Goal: Task Accomplishment & Management: Complete application form

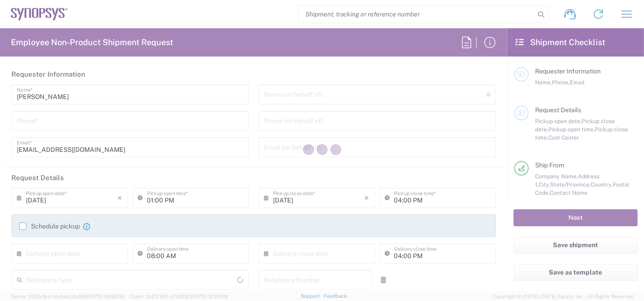
type input "Department"
type input "[GEOGRAPHIC_DATA]"
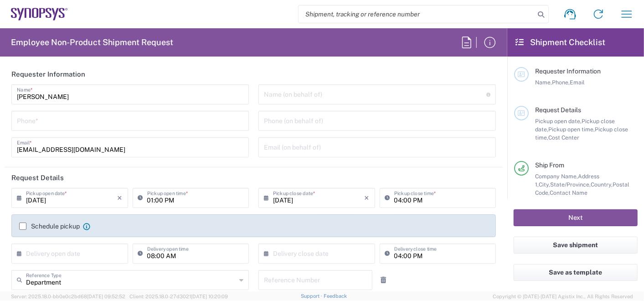
type input "Delivered at Place"
type input "[US_STATE]"
type input "[GEOGRAPHIC_DATA]"
type input "Headquarters USSV"
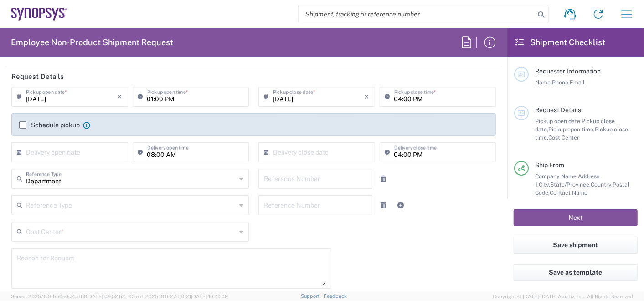
scroll to position [152, 0]
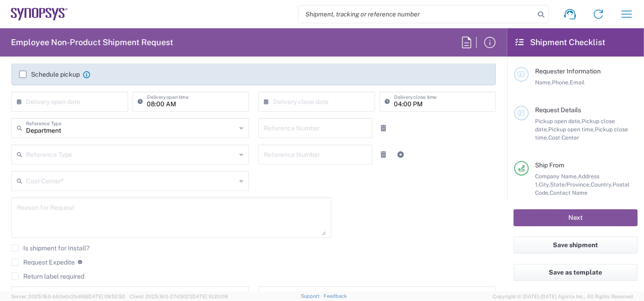
click at [98, 184] on input "text" at bounding box center [131, 180] width 210 height 16
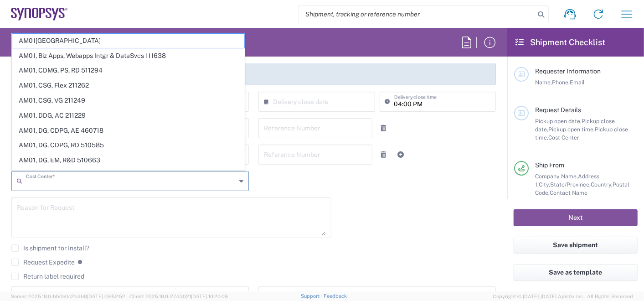
type input "U"
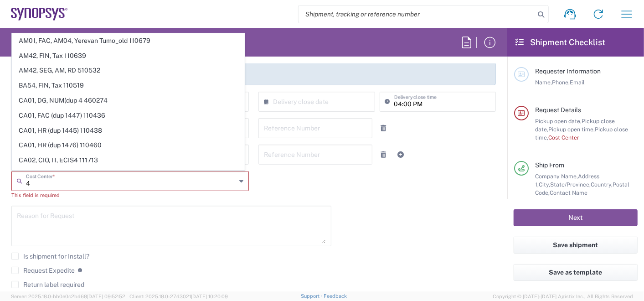
type input "4"
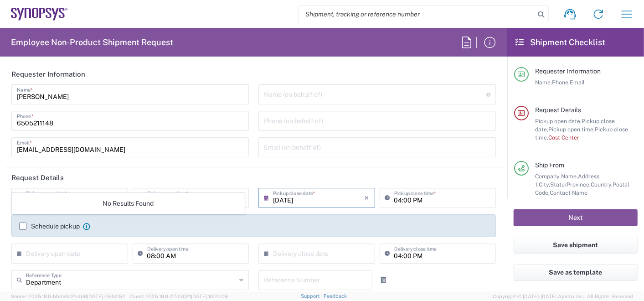
scroll to position [152, 0]
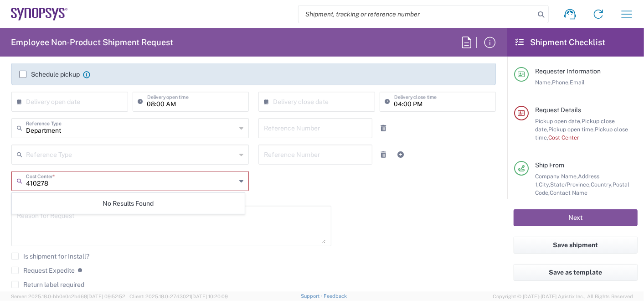
click at [74, 182] on input "410278" at bounding box center [131, 180] width 210 height 16
type input "4"
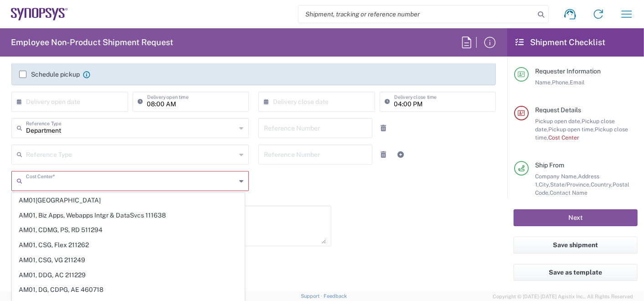
click at [449, 218] on div "[DATE] × Pickup open date * Cancel Apply 11:00 AM Pickup open time * [DATE] × P…" at bounding box center [254, 179] width 494 height 286
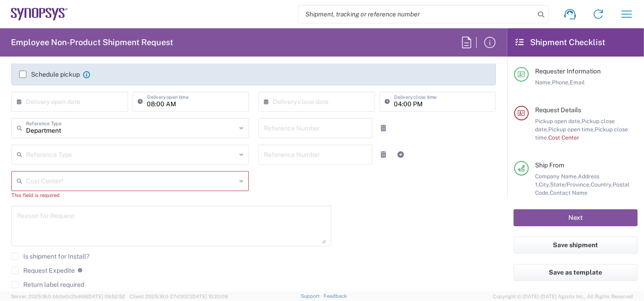
click at [218, 182] on input "text" at bounding box center [131, 180] width 210 height 16
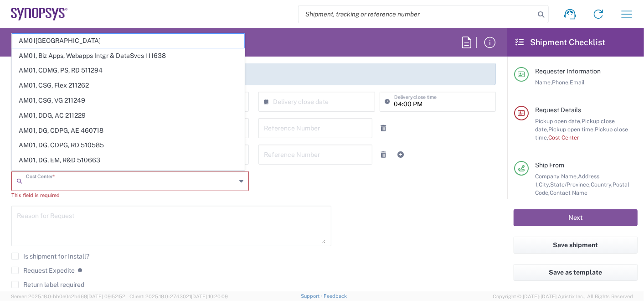
click at [416, 233] on div "[DATE] × Pickup open date * Cancel Apply 11:00 AM Pickup open time * [DATE] × P…" at bounding box center [254, 179] width 494 height 286
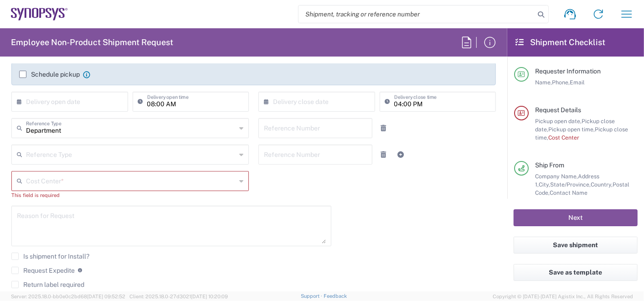
click at [239, 181] on icon at bounding box center [241, 181] width 4 height 15
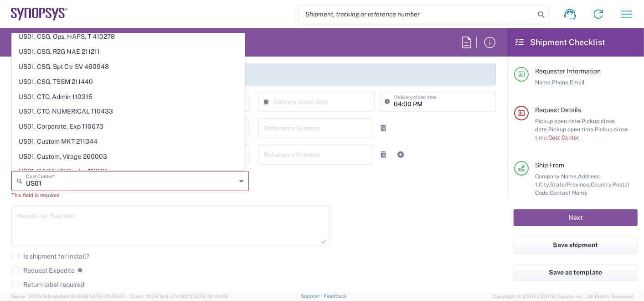
scroll to position [2804, 0]
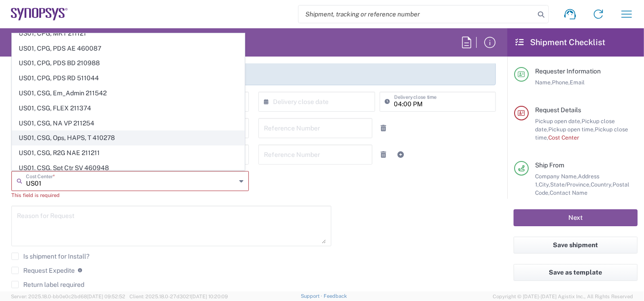
click at [181, 131] on span "US01, CSG, Ops, HAPS, T 410278" at bounding box center [128, 138] width 232 height 14
type input "US01, CSG, Ops, HAPS, T 410278"
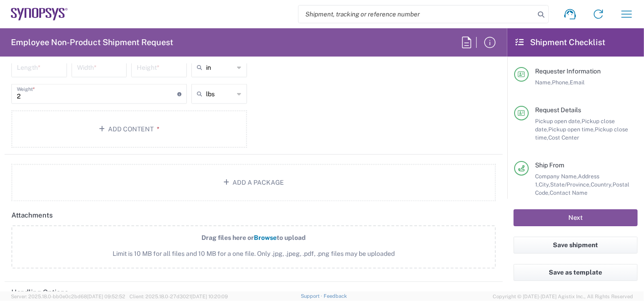
scroll to position [778, 0]
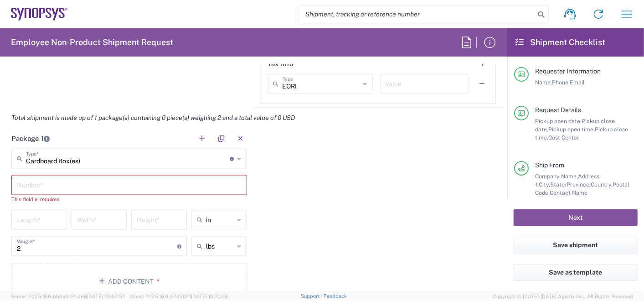
click at [336, 186] on div "Package 1 Cardboard Box(es) Type * Material used to package goods Bale(s) Baske…" at bounding box center [254, 217] width 498 height 179
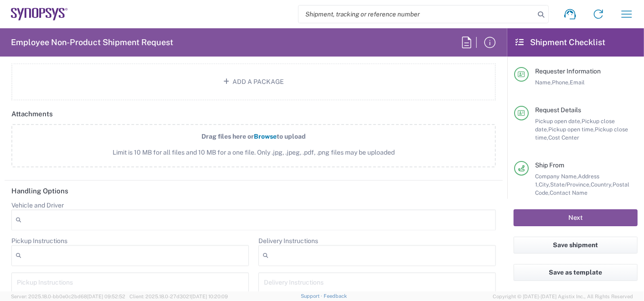
scroll to position [1183, 0]
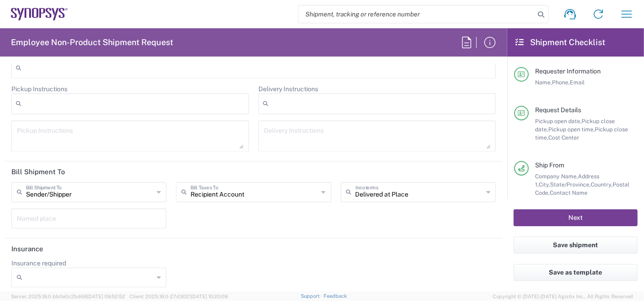
click at [556, 213] on button "Next" at bounding box center [576, 217] width 124 height 17
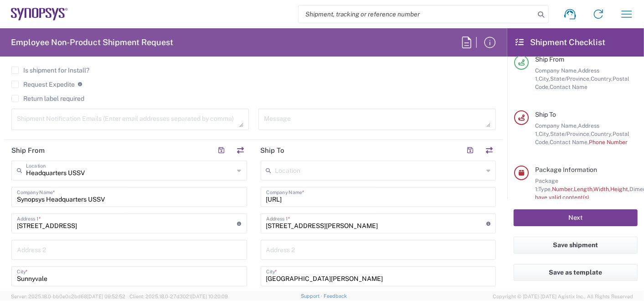
scroll to position [482, 0]
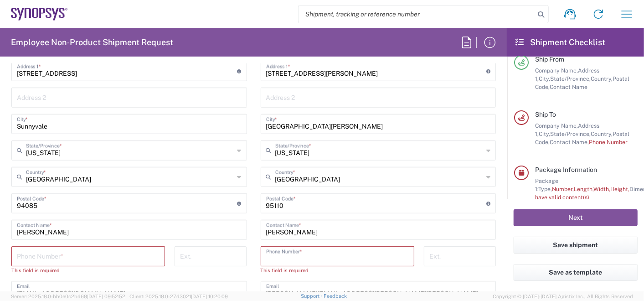
click at [323, 252] on input "tel" at bounding box center [337, 256] width 143 height 16
click at [436, 272] on div "Ext." at bounding box center [460, 263] width 82 height 35
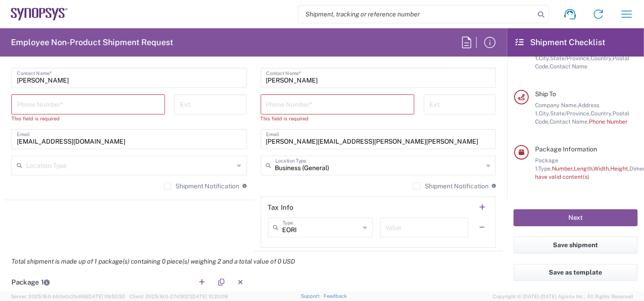
scroll to position [735, 0]
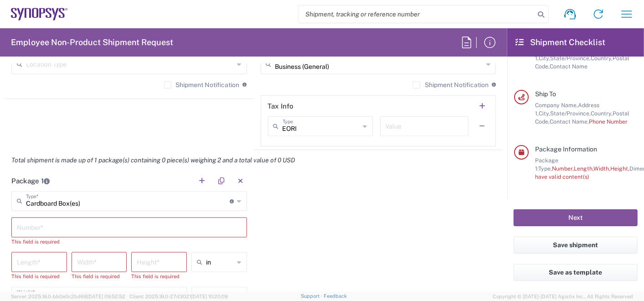
click at [82, 225] on input "text" at bounding box center [129, 227] width 225 height 16
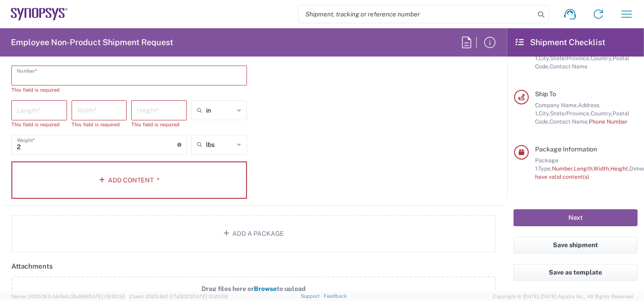
scroll to position [634, 0]
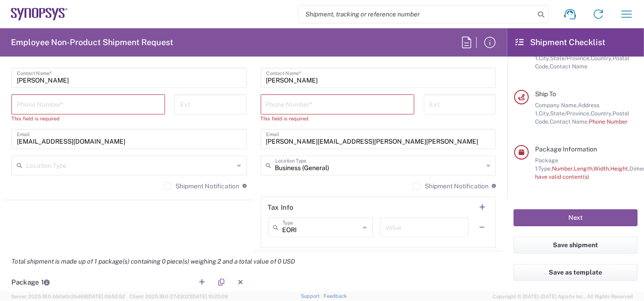
click at [300, 103] on input "tel" at bounding box center [337, 104] width 143 height 16
paste input "[PHONE_NUMBER]"
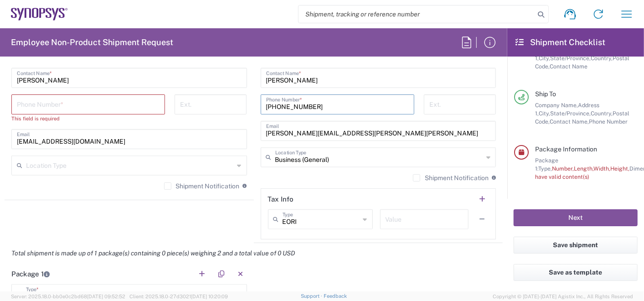
type input "[PHONE_NUMBER]"
drag, startPoint x: 53, startPoint y: 104, endPoint x: 88, endPoint y: 101, distance: 35.6
click at [53, 104] on input "tel" at bounding box center [88, 104] width 143 height 16
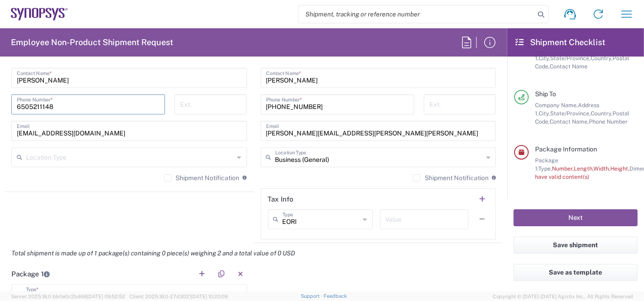
type input "6505211148"
click at [410, 135] on input "[PERSON_NAME][EMAIL_ADDRESS][PERSON_NAME][PERSON_NAME]" at bounding box center [378, 130] width 225 height 16
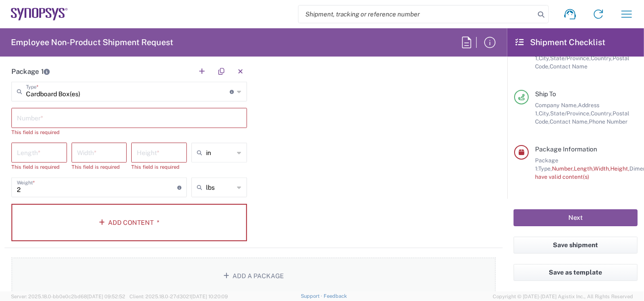
scroll to position [887, 0]
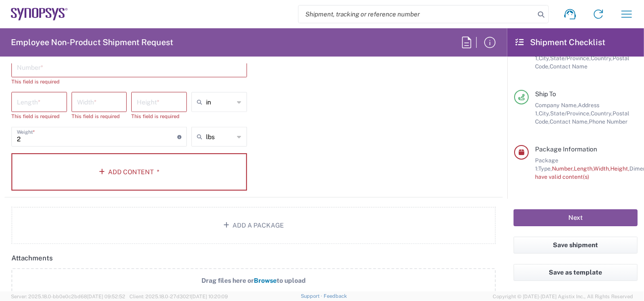
click at [322, 161] on div "Package 1 Cardboard Box(es) Type * Material used to package goods Bale(s) Baske…" at bounding box center [254, 103] width 498 height 187
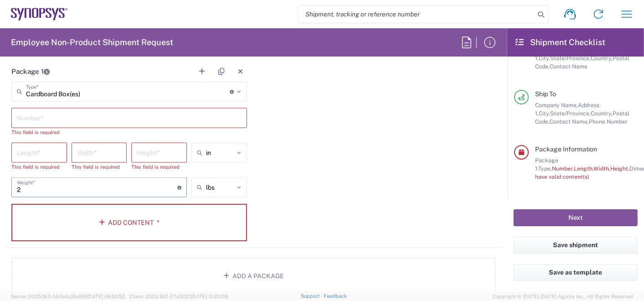
click at [47, 186] on input "2" at bounding box center [97, 187] width 161 height 16
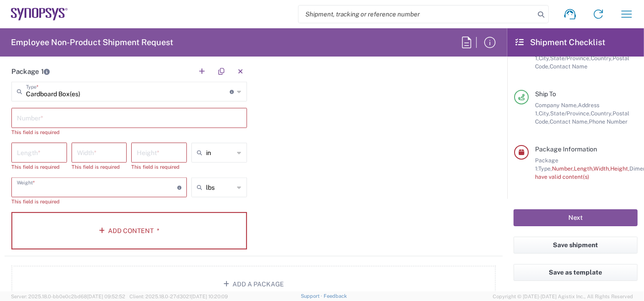
click at [46, 117] on input "text" at bounding box center [129, 117] width 225 height 16
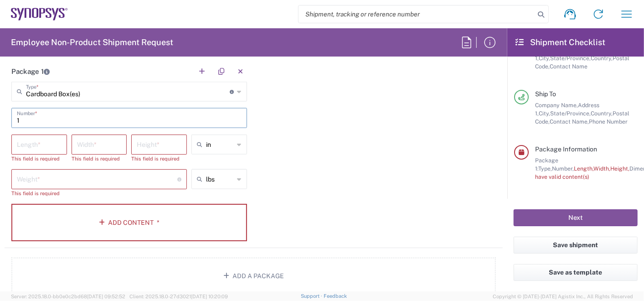
type input "1"
